Goal: Entertainment & Leisure: Consume media (video, audio)

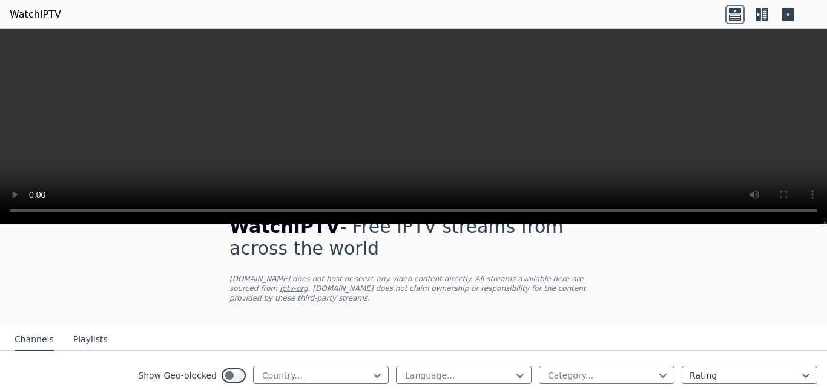
scroll to position [30, 0]
click at [392, 141] on video at bounding box center [413, 127] width 827 height 196
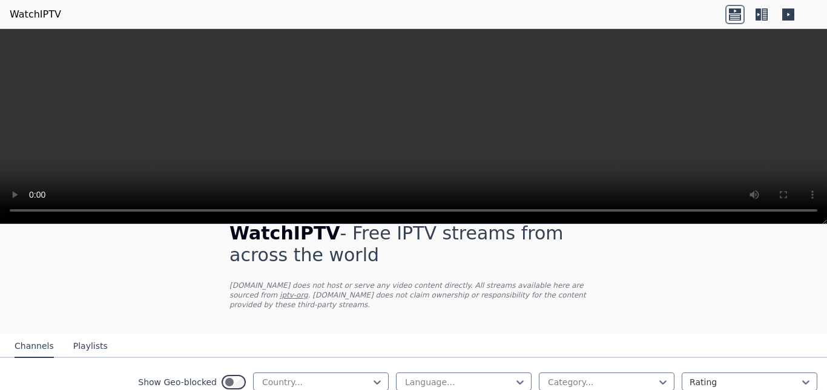
scroll to position [0, 0]
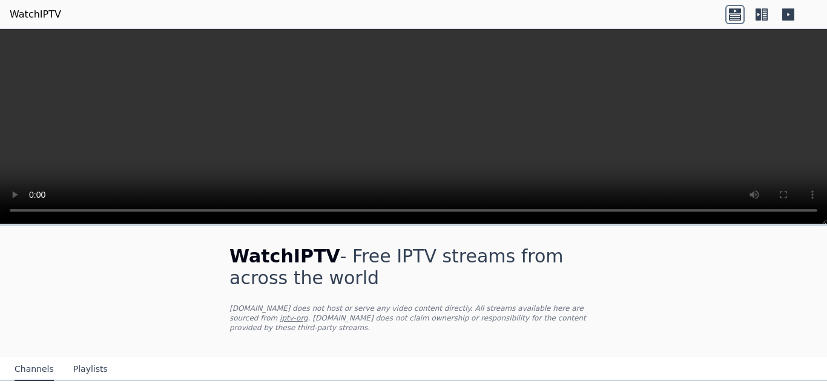
click at [403, 158] on video at bounding box center [413, 127] width 827 height 196
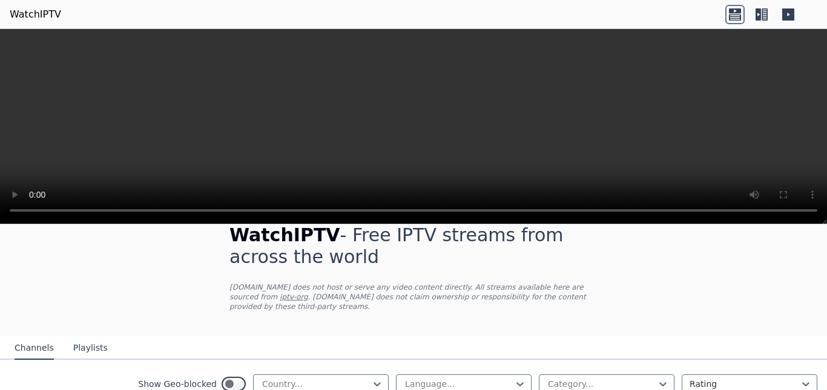
scroll to position [8, 0]
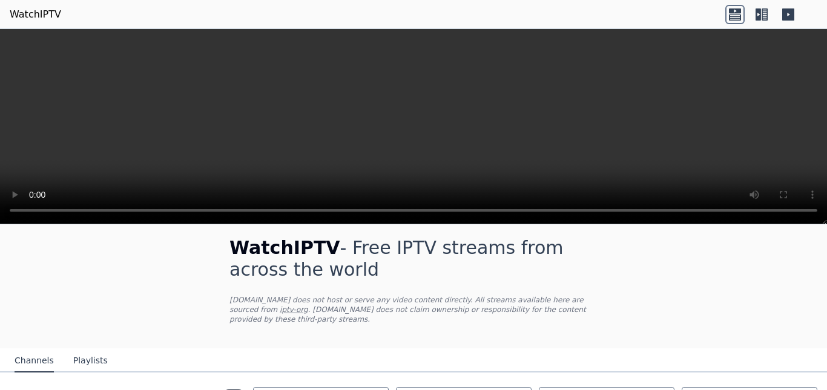
click at [491, 118] on video at bounding box center [413, 127] width 827 height 196
click at [716, 91] on video at bounding box center [413, 127] width 827 height 196
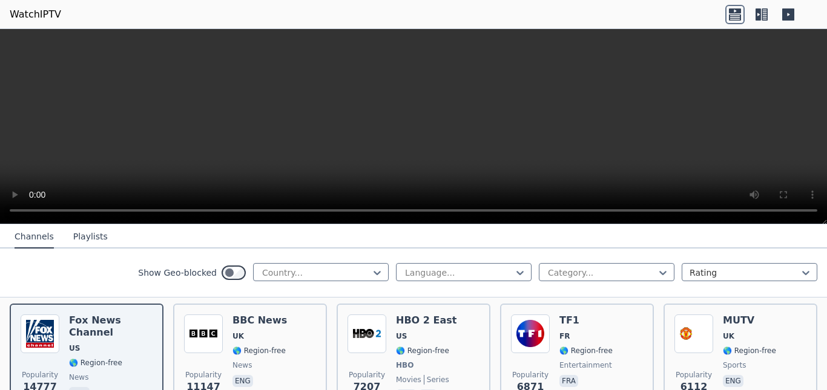
scroll to position [137, 0]
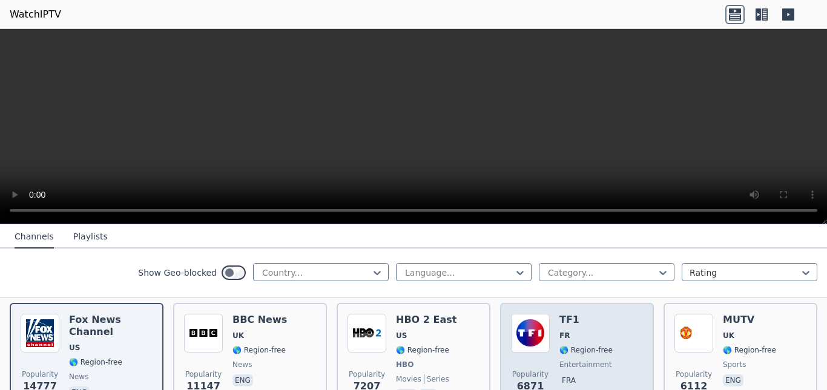
click at [553, 351] on div "Popularity 6871 TF1 FR 🌎 Region-free entertainment fra" at bounding box center [577, 359] width 132 height 90
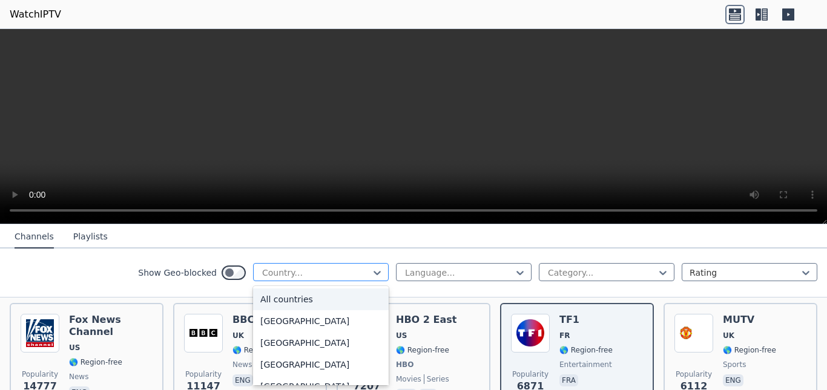
click at [285, 271] on div at bounding box center [316, 273] width 110 height 12
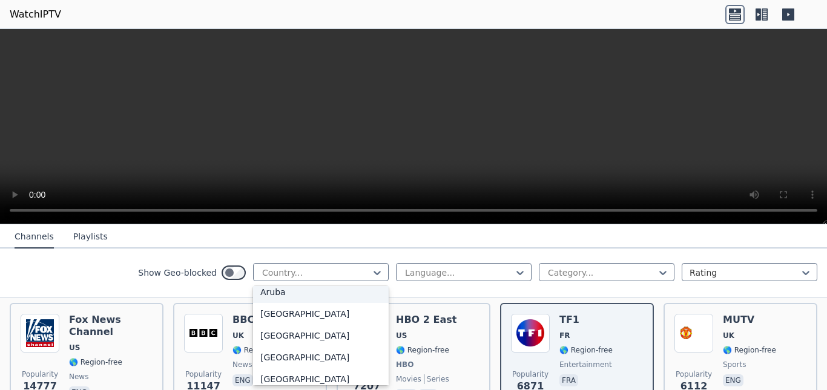
scroll to position [303, 0]
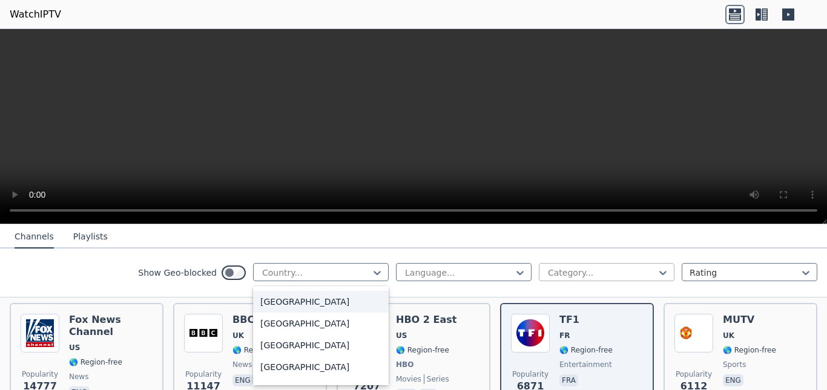
click at [625, 273] on div at bounding box center [602, 273] width 110 height 12
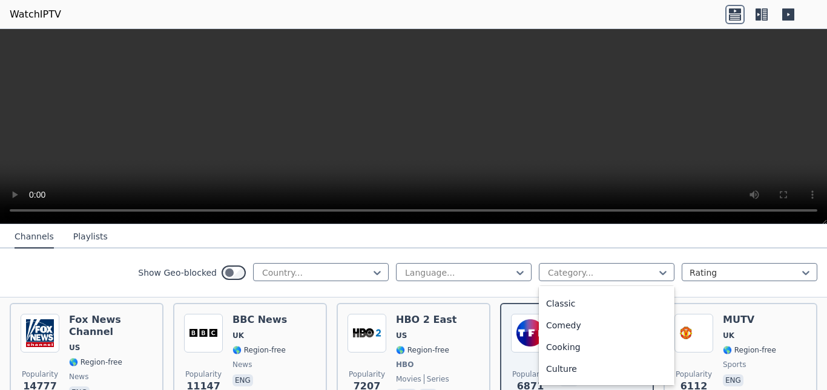
scroll to position [0, 0]
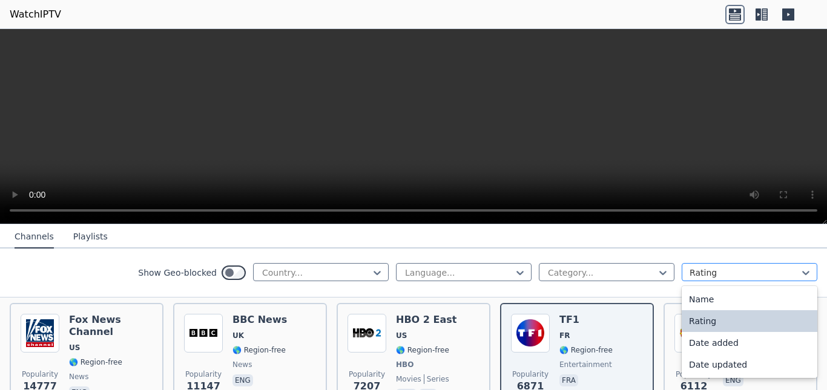
click at [748, 274] on div at bounding box center [745, 273] width 110 height 12
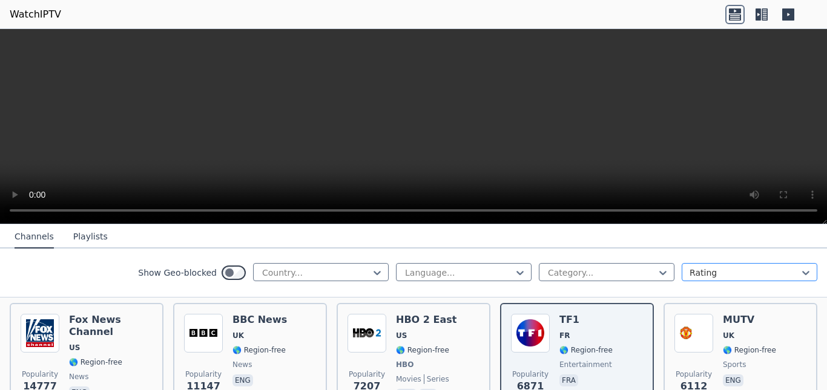
click at [748, 274] on div at bounding box center [745, 273] width 110 height 12
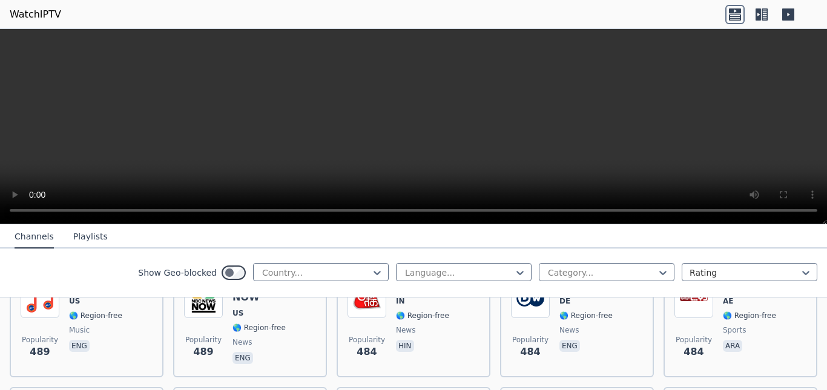
scroll to position [4193, 0]
